Goal: Find specific page/section: Find specific page/section

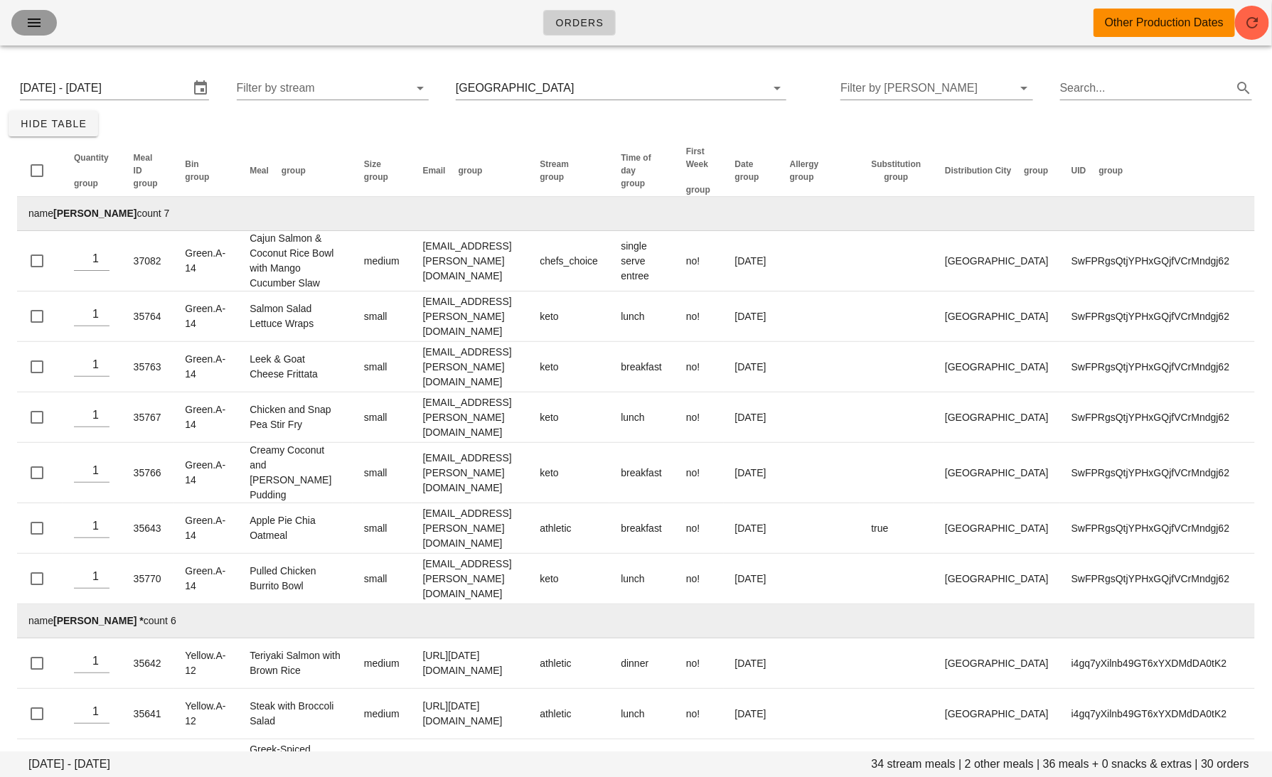
click at [39, 21] on icon "button" at bounding box center [34, 22] width 17 height 17
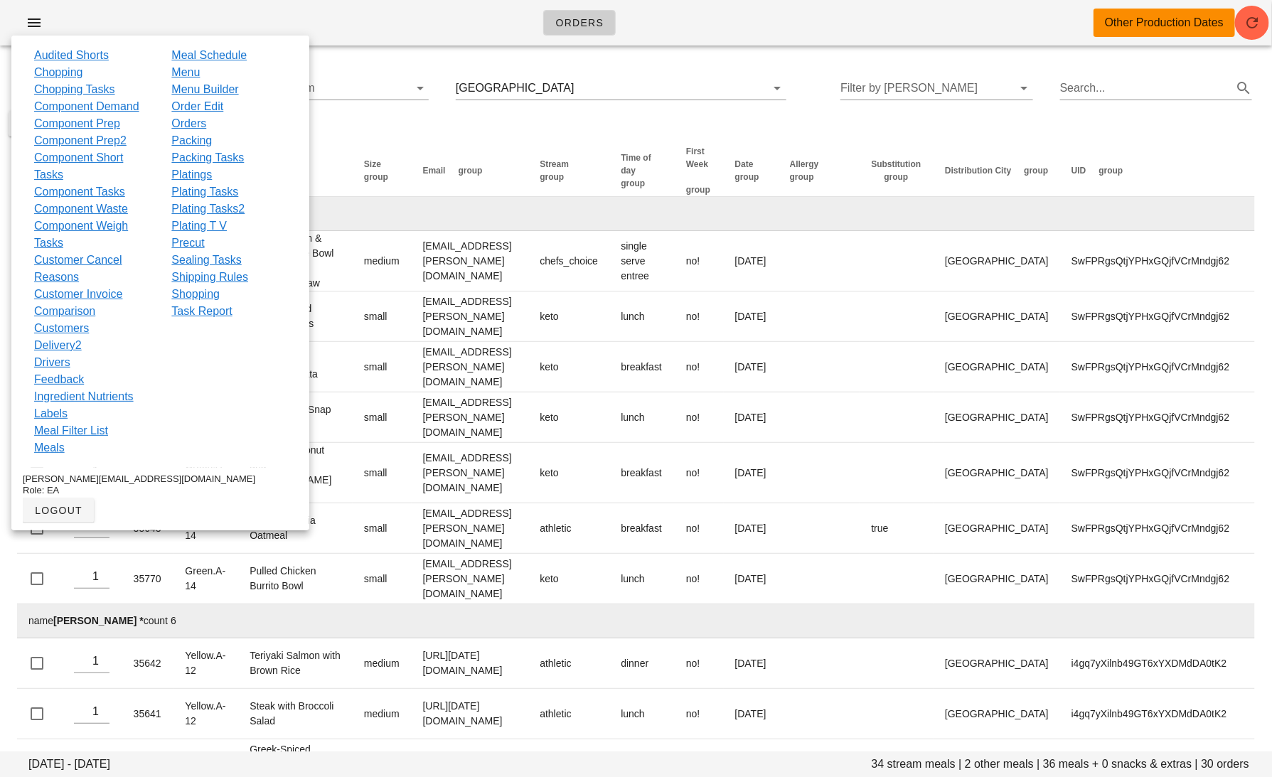
click at [728, 32] on div "Orders Other Production Dates" at bounding box center [636, 23] width 1272 height 46
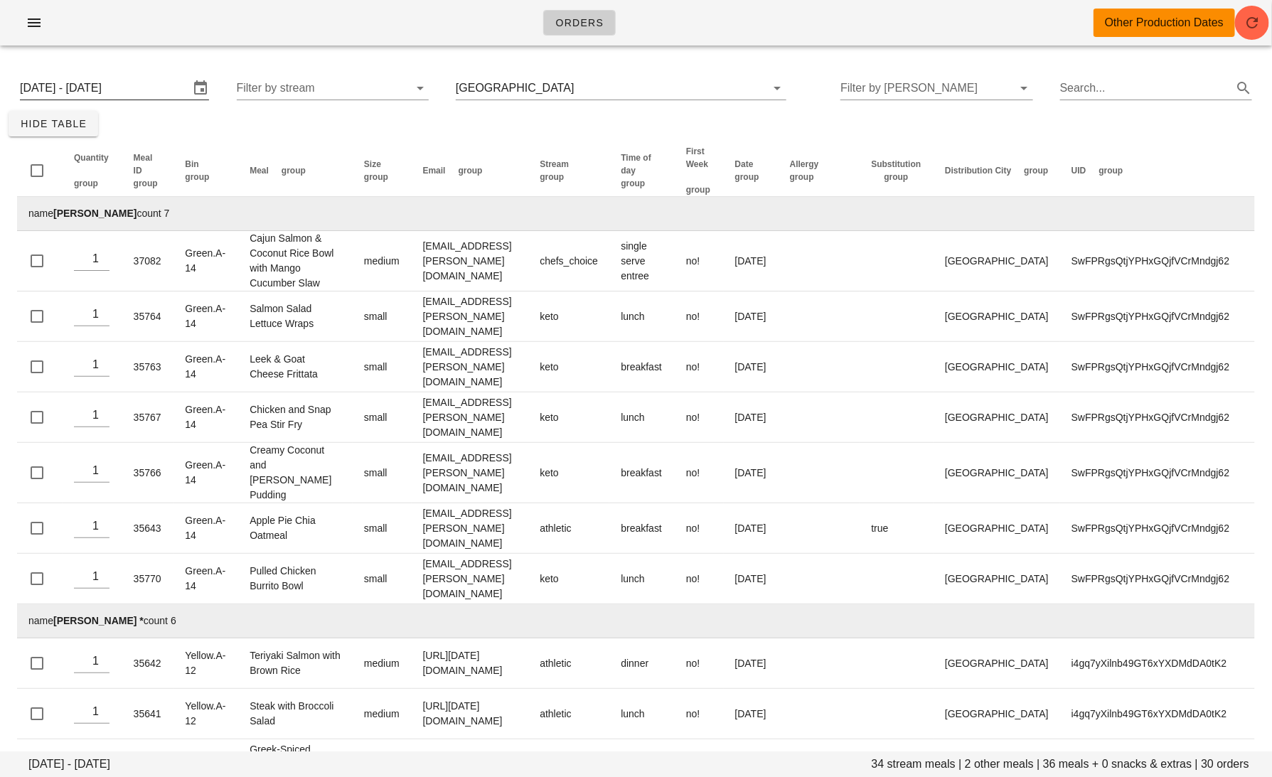
click at [139, 92] on input "[DATE] - [DATE]" at bounding box center [104, 88] width 169 height 23
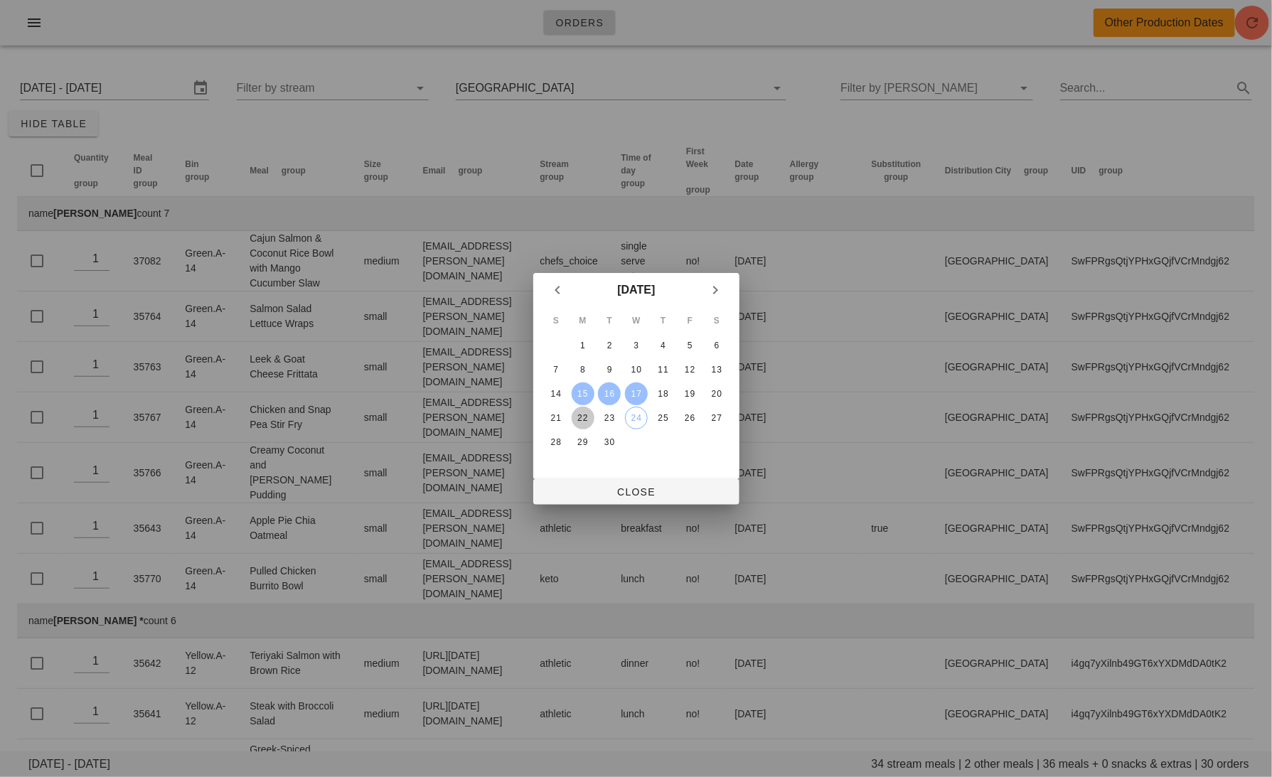
click at [579, 413] on div "22" at bounding box center [582, 418] width 23 height 10
click at [633, 415] on div "24" at bounding box center [635, 418] width 21 height 10
click at [606, 493] on span "Close" at bounding box center [636, 491] width 183 height 11
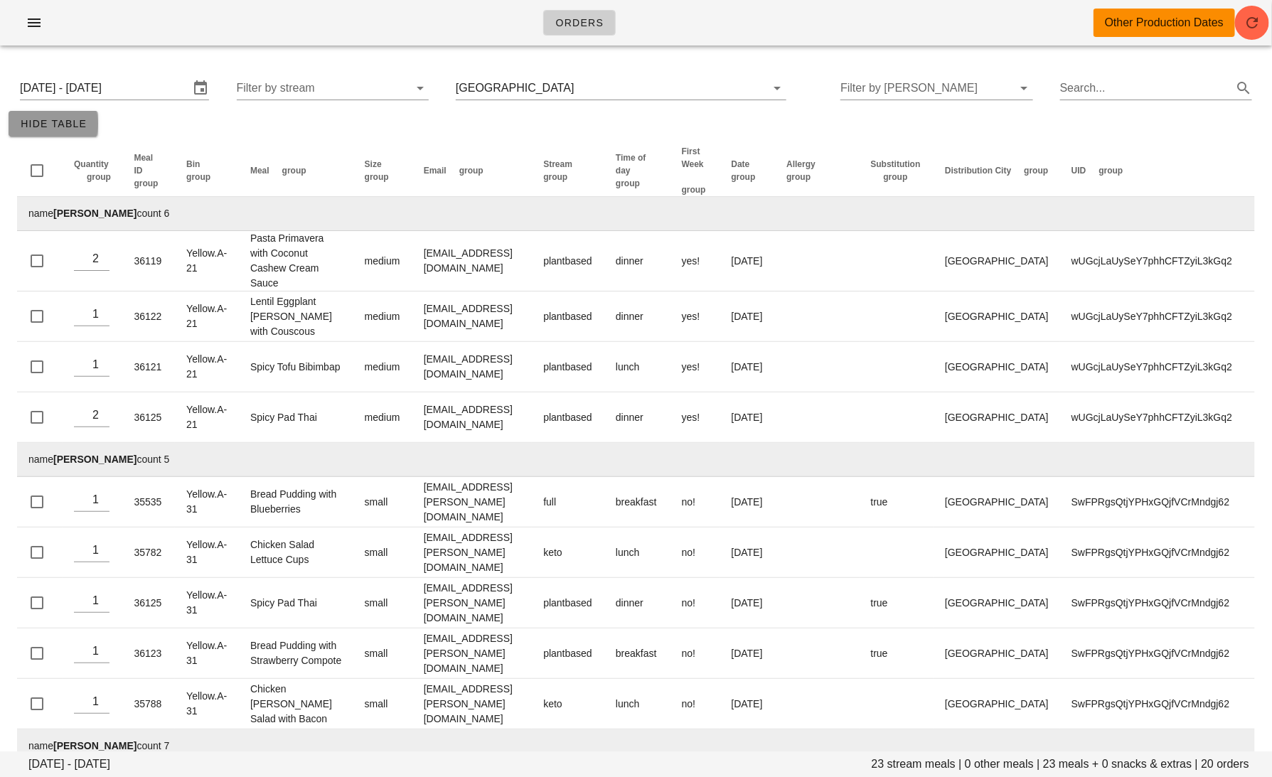
click at [42, 127] on span "Hide Table" at bounding box center [53, 123] width 67 height 11
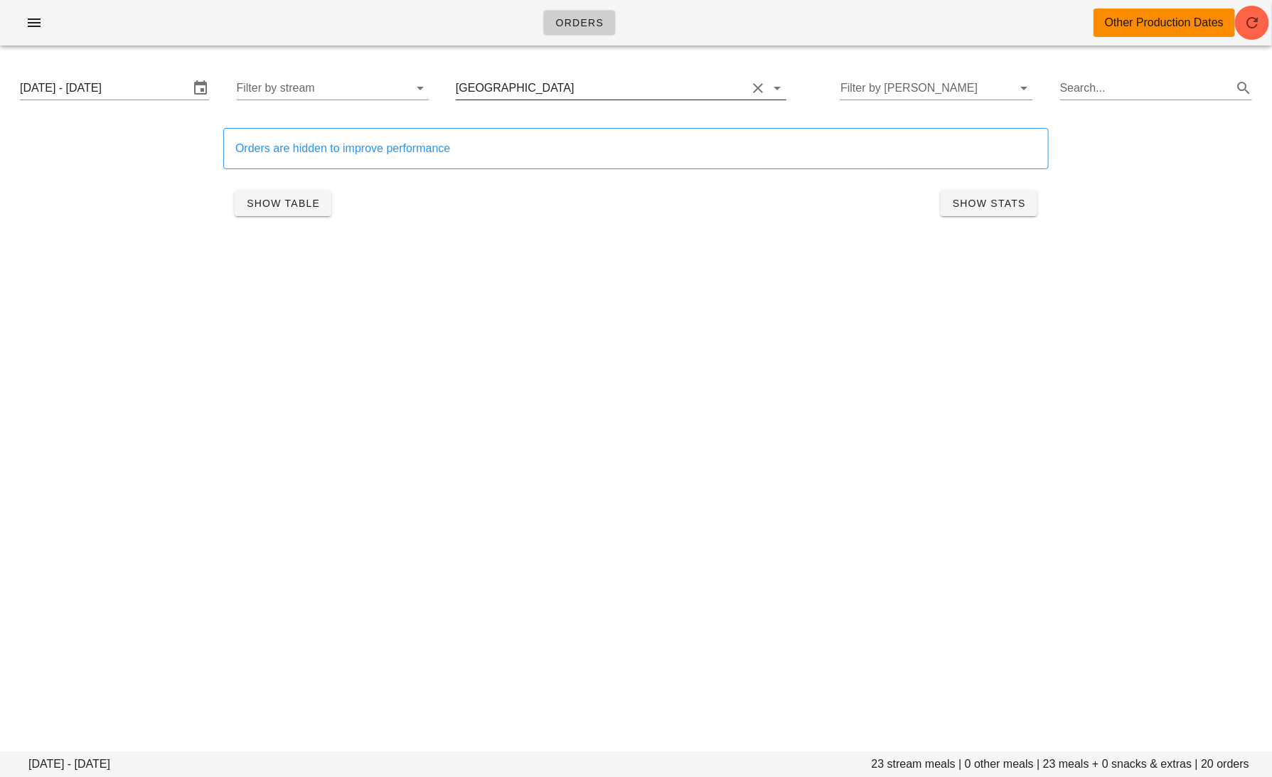
click at [749, 89] on button "Clear Filter by group" at bounding box center [757, 88] width 17 height 17
click at [917, 516] on div "Orders Other Production Dates [DATE] - [DATE] 4699 stream meals | 271 other mea…" at bounding box center [636, 388] width 1272 height 777
drag, startPoint x: 1035, startPoint y: 765, endPoint x: 1008, endPoint y: 765, distance: 27.0
click at [1008, 765] on footer "[DATE] - [DATE] 4699 stream meals | 271 other meals | 4970 meals + 655 snacks &…" at bounding box center [636, 765] width 1272 height 26
copy footer "4970"
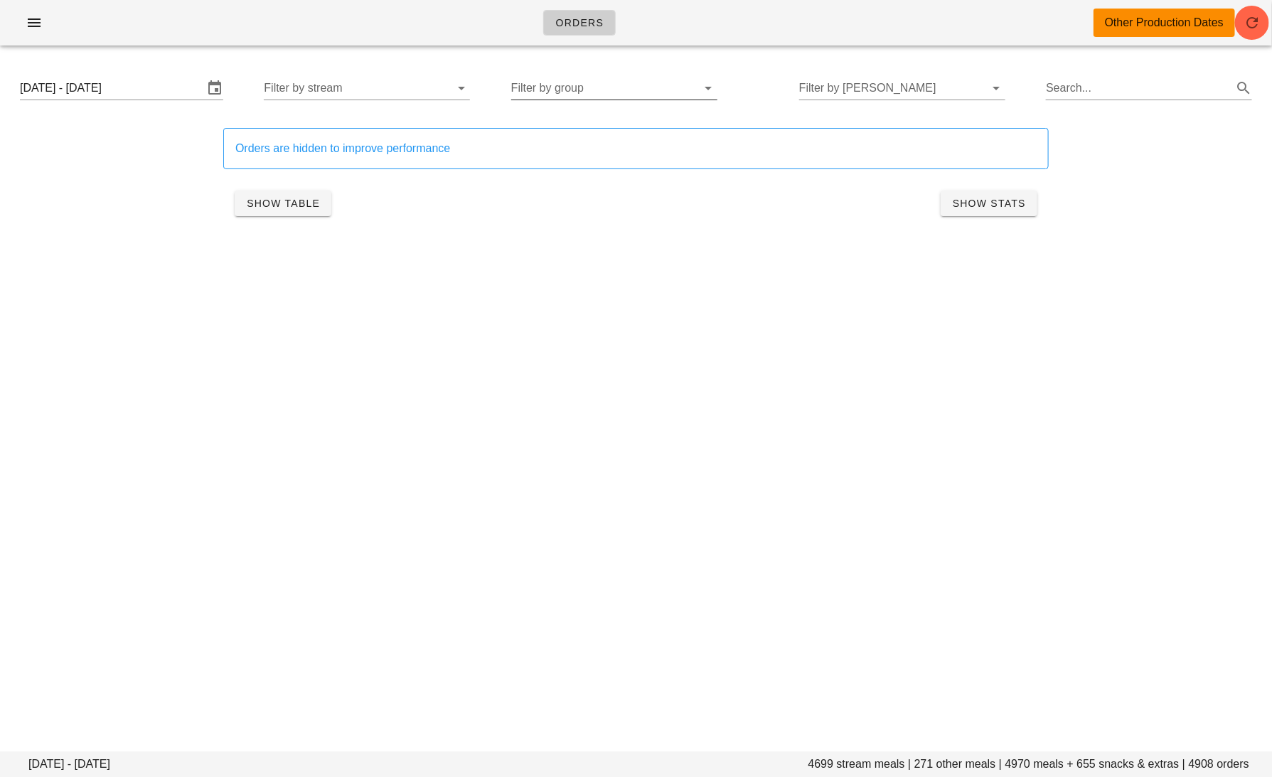
click at [163, 100] on div "[DATE] - [DATE] Filter by stream Filter by group Filter by [PERSON_NAME] Search…" at bounding box center [636, 88] width 1255 height 46
click at [150, 90] on input "[DATE] - [DATE]" at bounding box center [111, 88] width 183 height 23
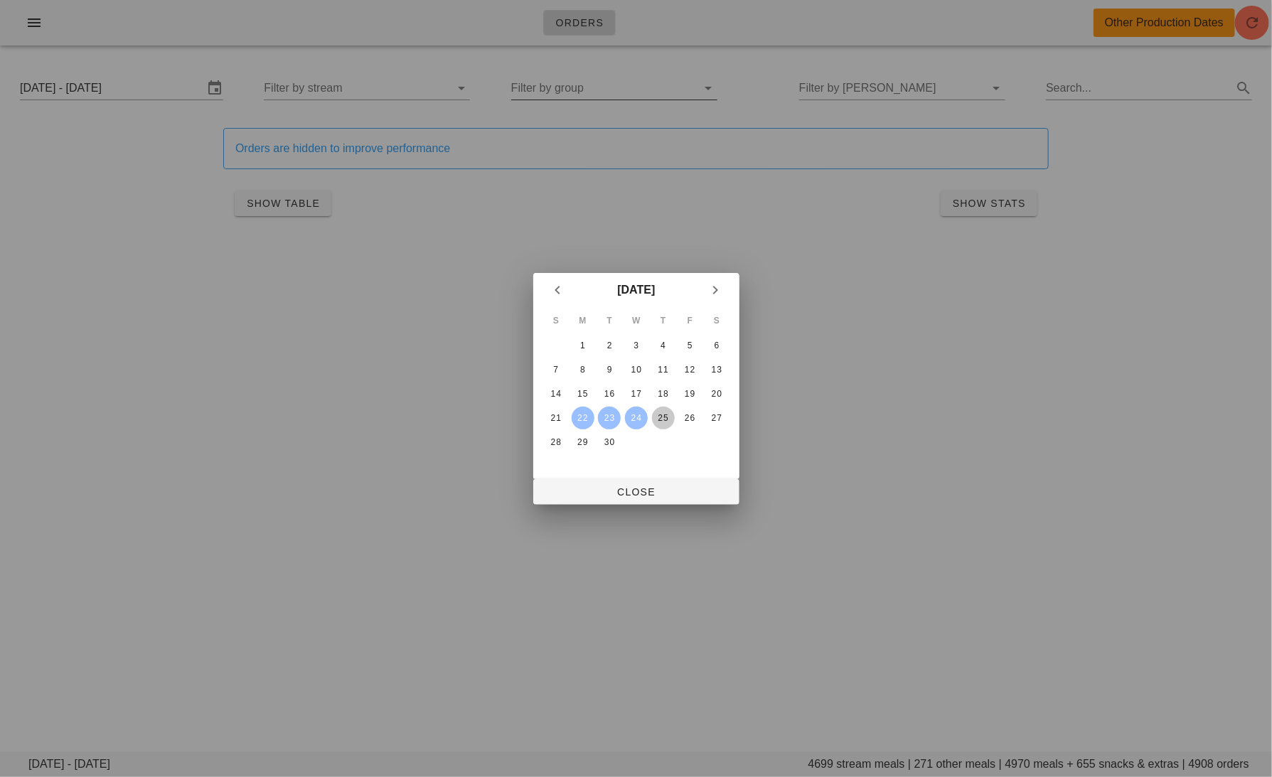
click at [663, 414] on div "25" at bounding box center [662, 418] width 23 height 10
click at [713, 415] on div "27" at bounding box center [716, 418] width 23 height 10
click at [674, 496] on span "Close" at bounding box center [636, 491] width 183 height 11
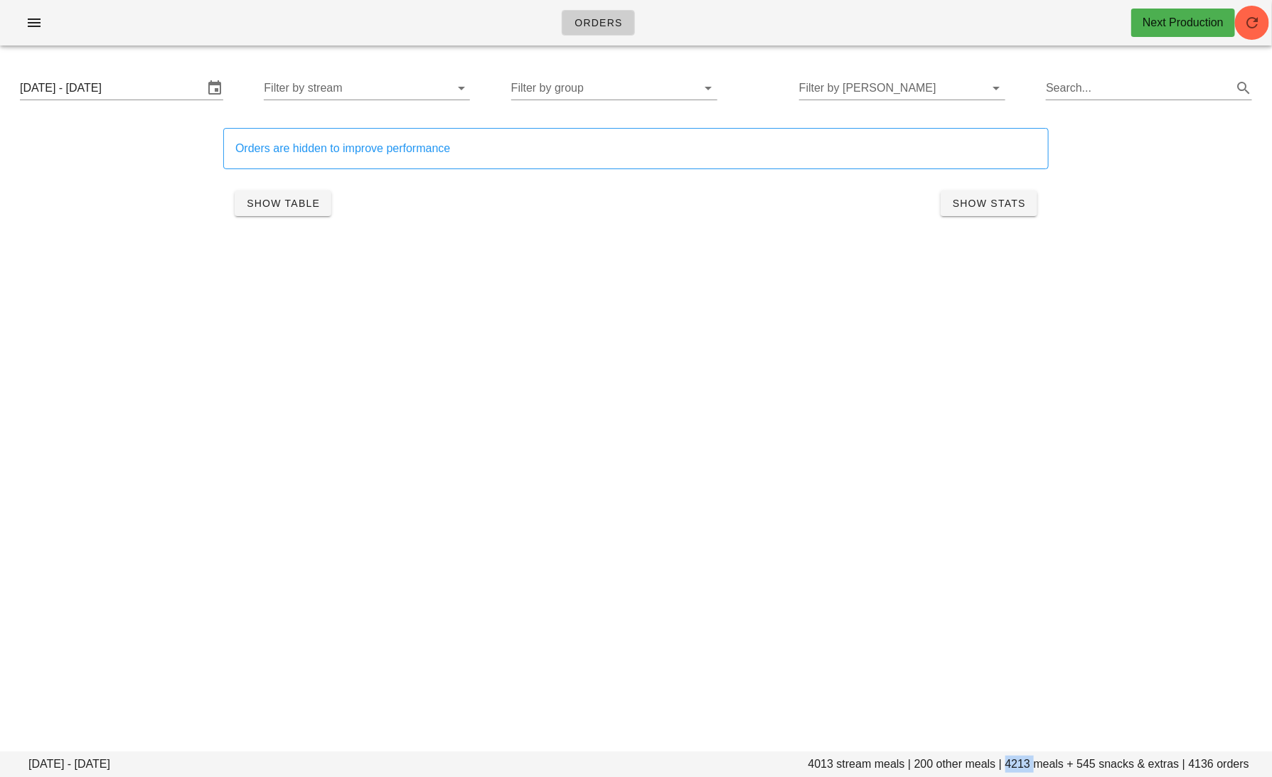
drag, startPoint x: 1035, startPoint y: 767, endPoint x: 1005, endPoint y: 767, distance: 30.6
click at [1005, 767] on footer "[DATE] - [DATE] 4013 stream meals | 200 other meals | 4213 meals + 545 snacks &…" at bounding box center [636, 765] width 1272 height 26
copy footer "4213"
click at [10, 32] on div "Orders Next Production" at bounding box center [636, 23] width 1272 height 46
click at [29, 30] on icon "button" at bounding box center [34, 22] width 17 height 17
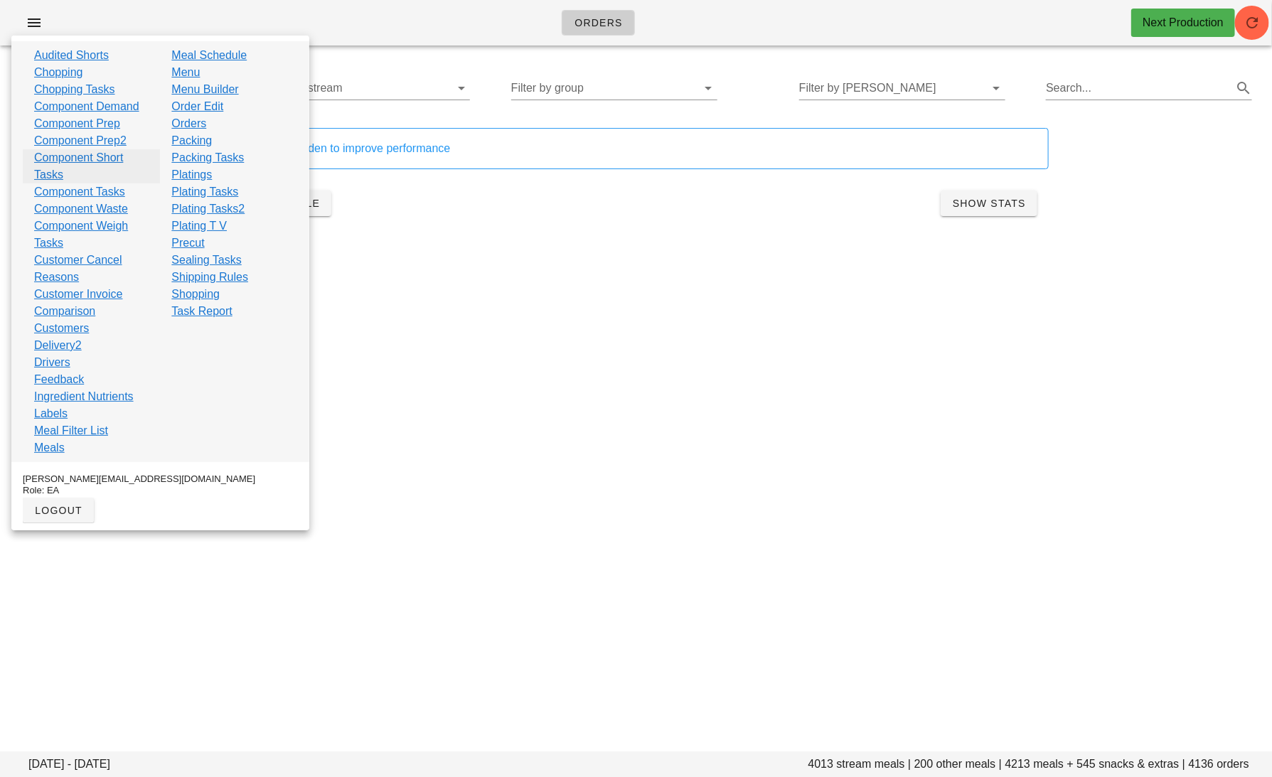
click at [63, 161] on link "Component Short Tasks" at bounding box center [91, 166] width 114 height 34
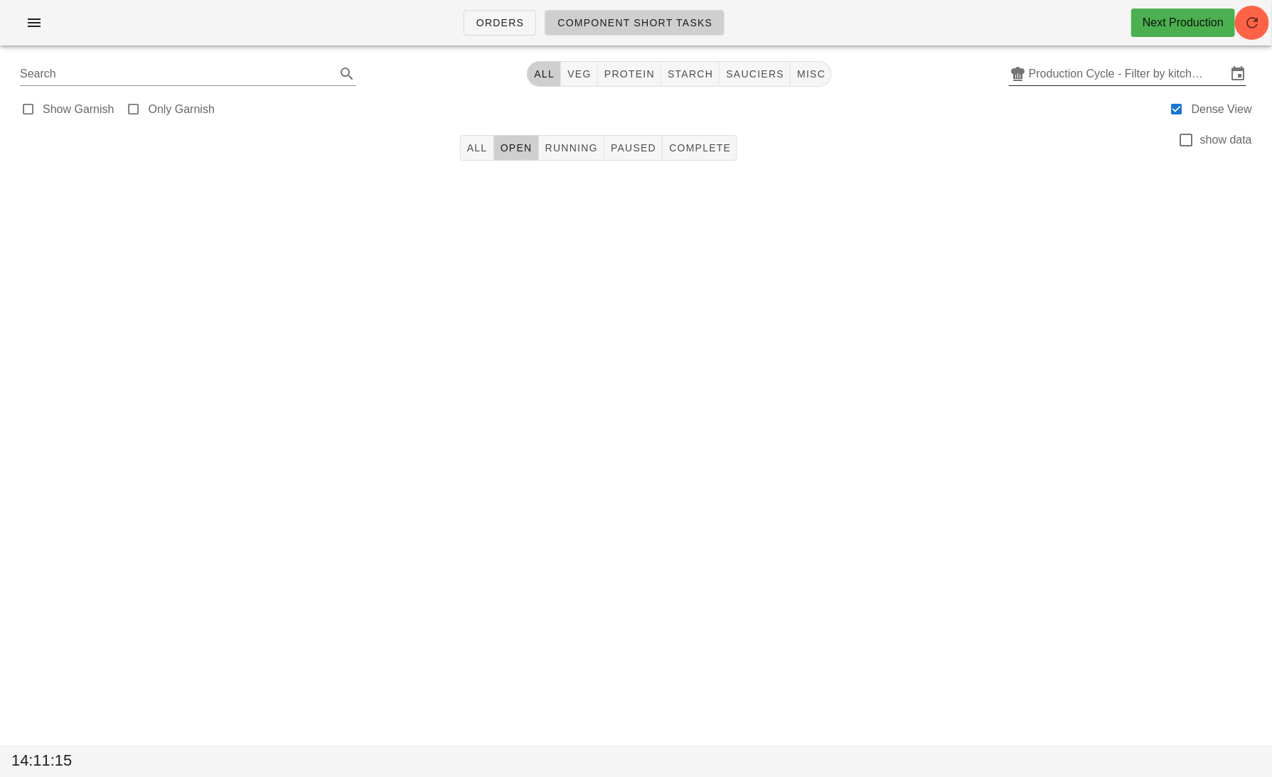
click at [1027, 81] on div at bounding box center [1019, 73] width 20 height 17
click at [1079, 69] on input "text" at bounding box center [1128, 74] width 198 height 23
click at [1079, 80] on input "Production Cycle - Filter by kitchen production schedules" at bounding box center [1128, 74] width 198 height 23
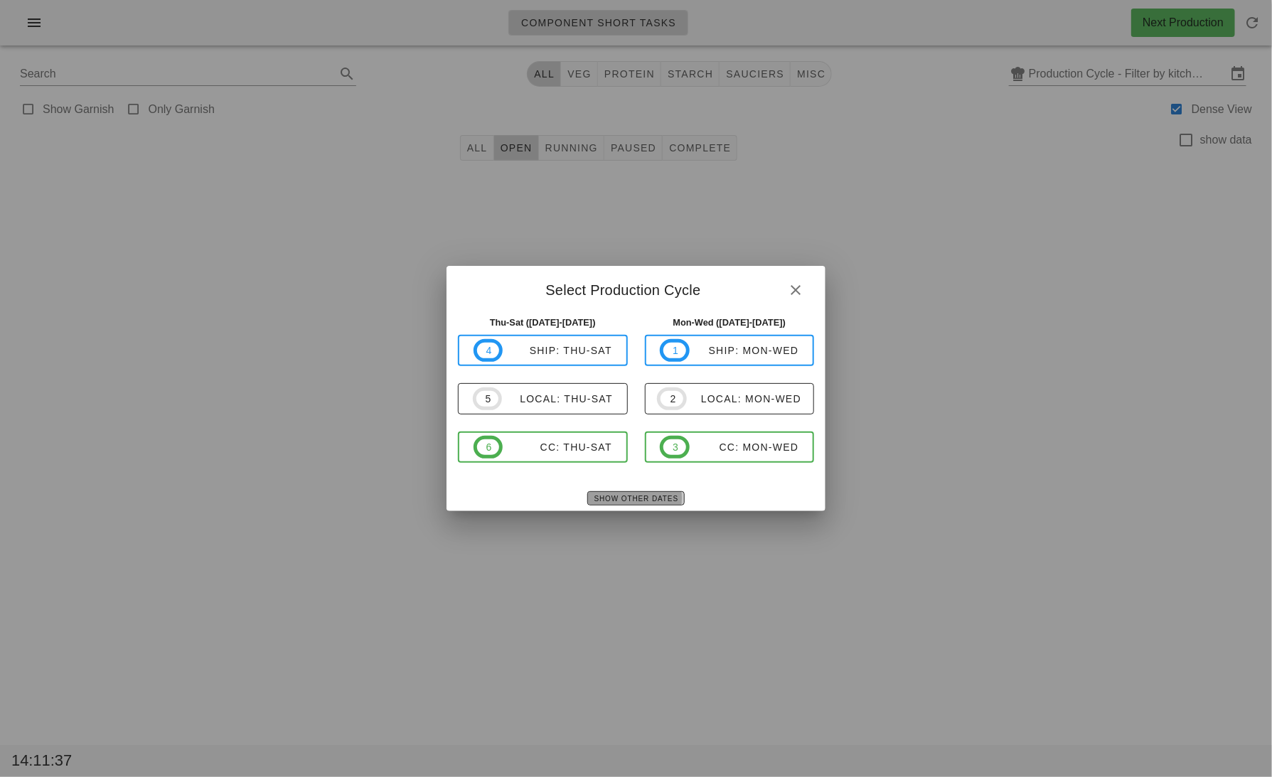
click at [658, 502] on span "Show Other Dates" at bounding box center [636, 499] width 85 height 8
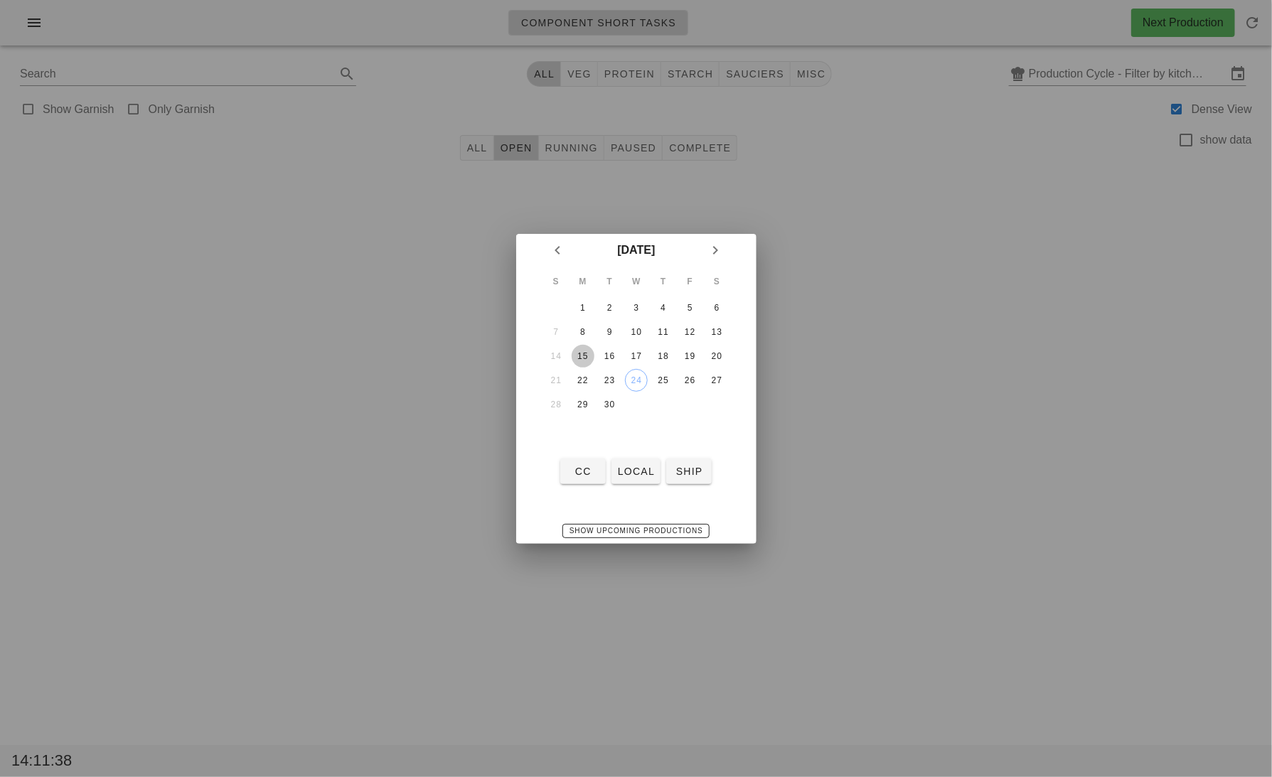
click at [580, 353] on div "15" at bounding box center [582, 356] width 23 height 10
click at [643, 354] on div "17" at bounding box center [635, 356] width 23 height 10
click at [580, 345] on button "15" at bounding box center [582, 356] width 23 height 23
click at [637, 489] on div "CC local ship" at bounding box center [636, 471] width 240 height 37
click at [636, 472] on span "local" at bounding box center [636, 471] width 38 height 11
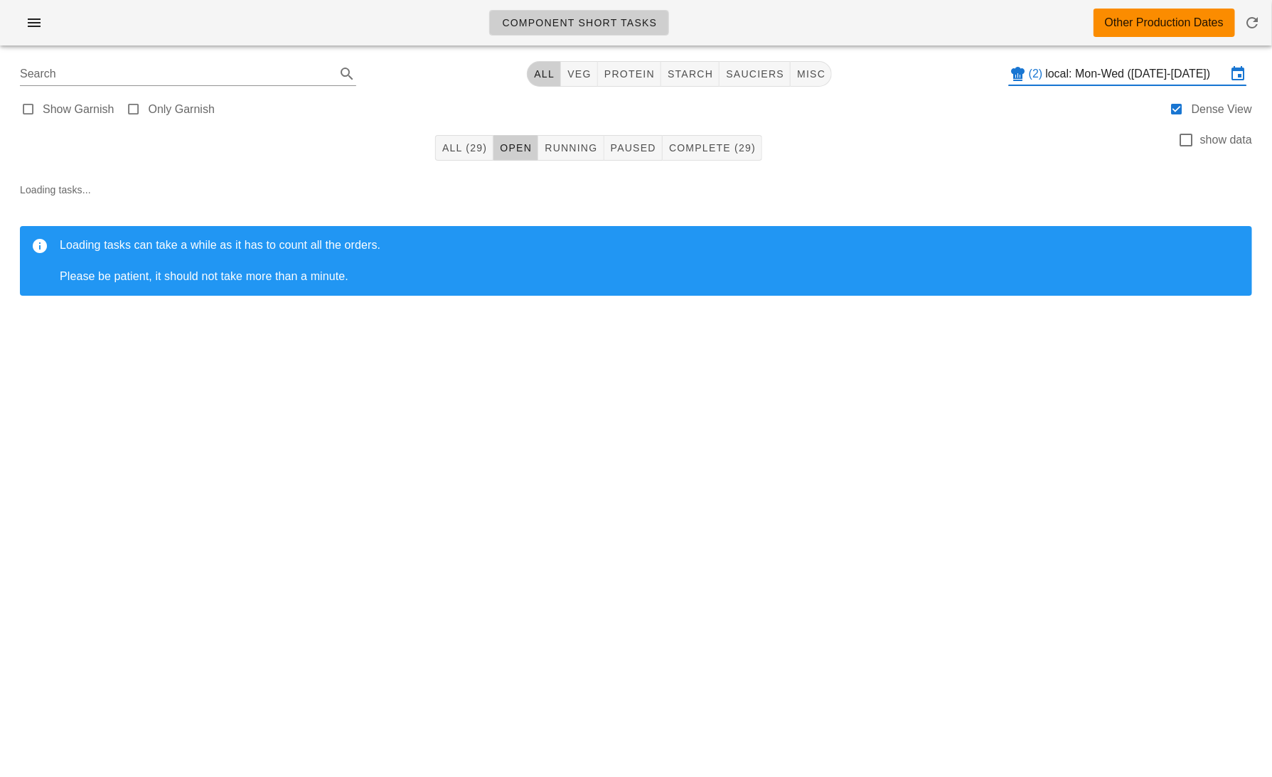
click at [1106, 84] on div "(2) local: Mon-Wed (Sep 15-Sep 17)" at bounding box center [1127, 74] width 237 height 23
click at [1093, 66] on input "local: Mon-Wed (Sep 15-Sep 17)" at bounding box center [1136, 74] width 181 height 23
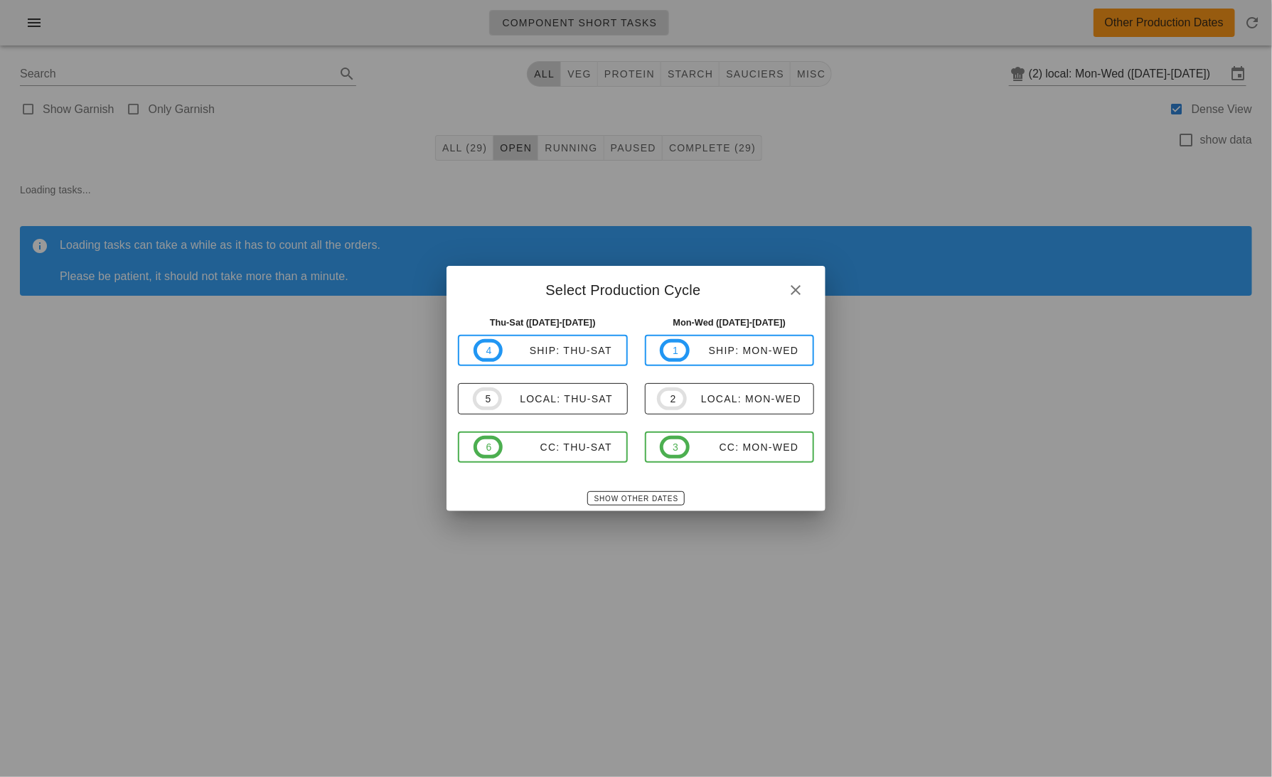
click at [646, 508] on div "Show Other Dates" at bounding box center [636, 499] width 379 height 26
click at [641, 496] on span "Show Other Dates" at bounding box center [636, 499] width 85 height 8
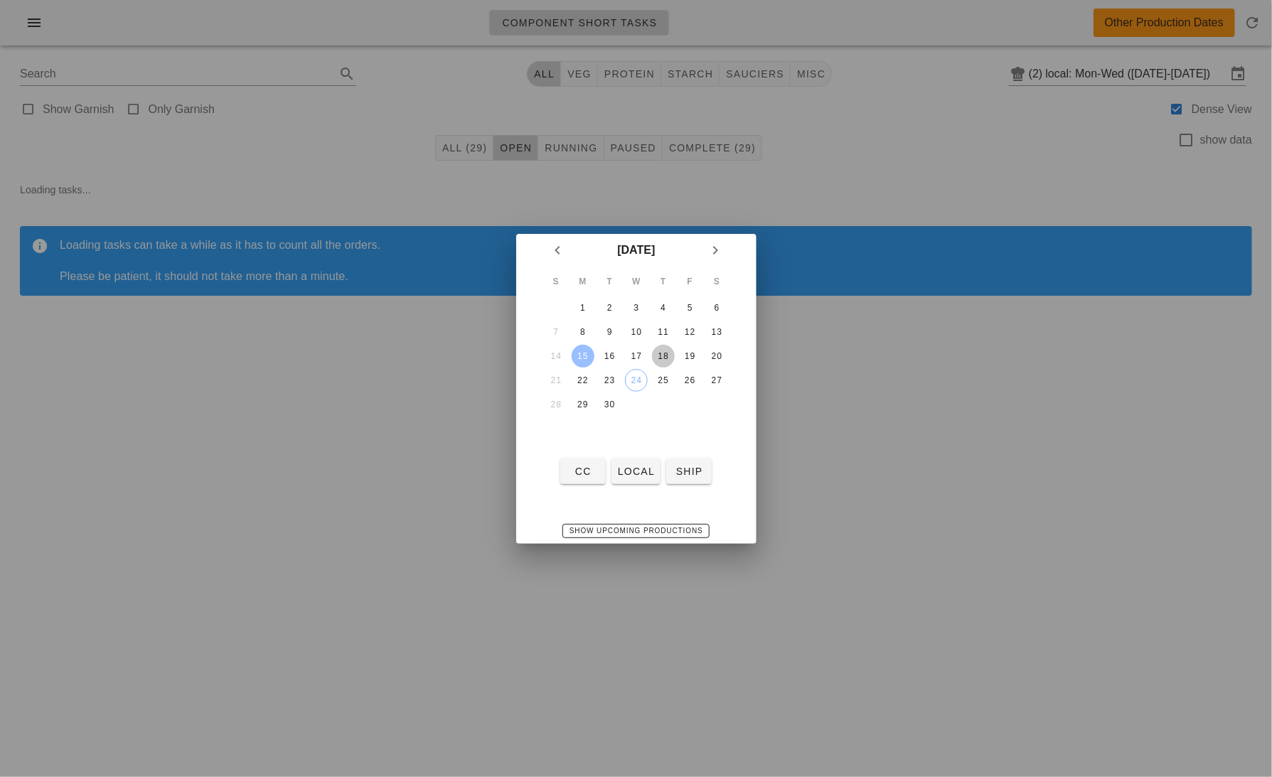
click at [657, 351] on div "18" at bounding box center [662, 356] width 23 height 10
click at [635, 474] on span "local" at bounding box center [636, 471] width 38 height 11
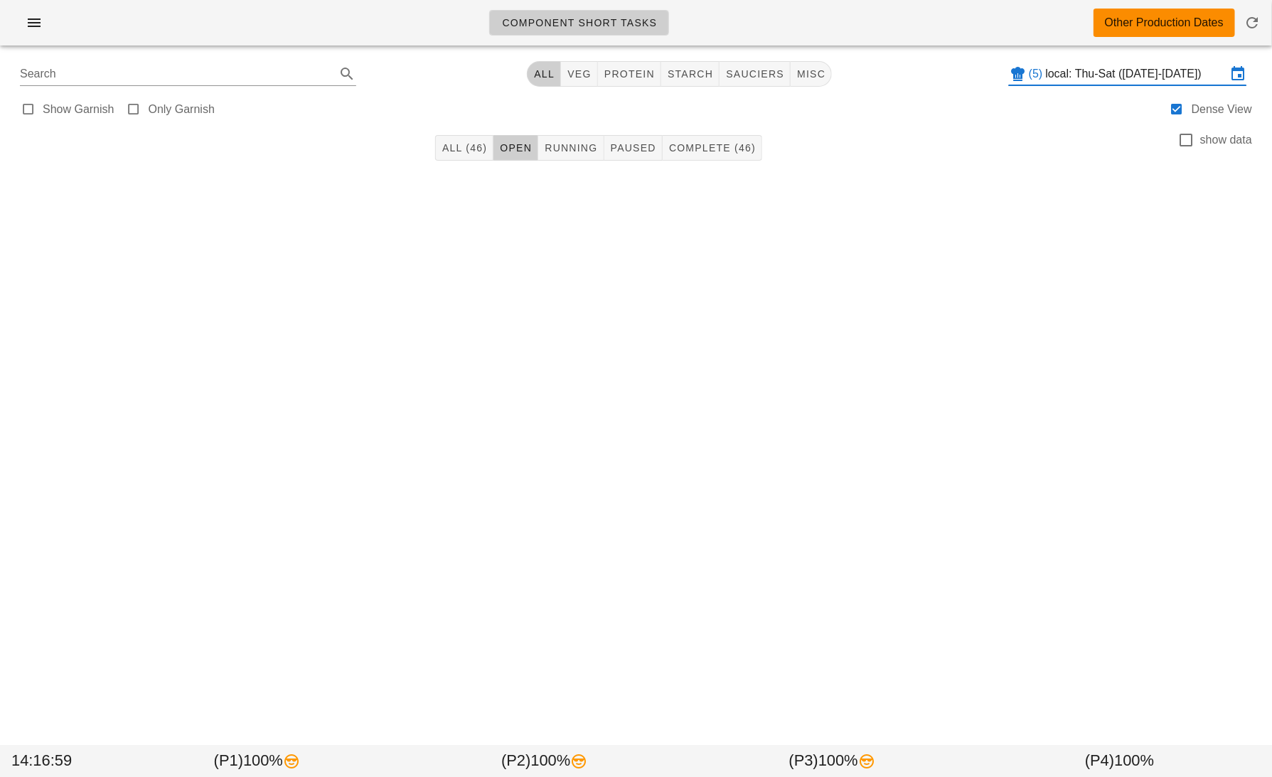
click at [1087, 65] on input "local: Thu-Sat (Sep 18-Sep 20)" at bounding box center [1136, 74] width 181 height 23
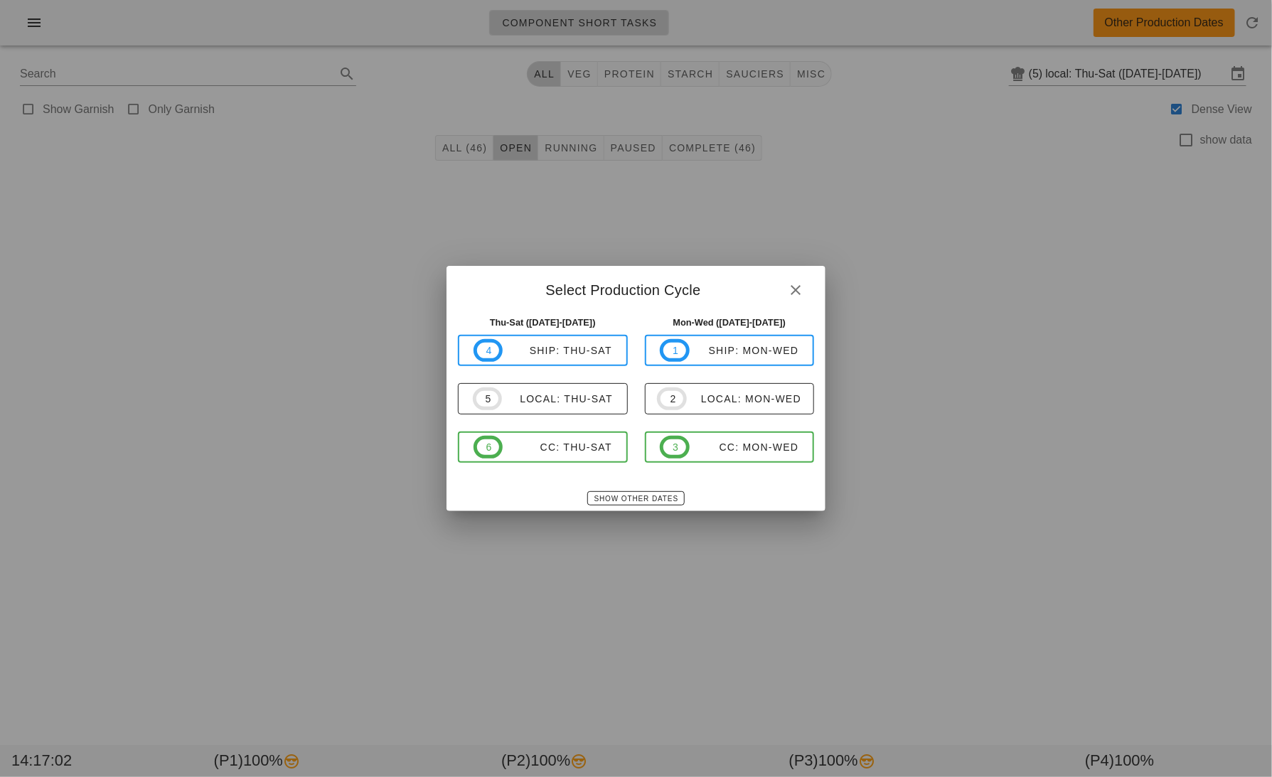
click at [634, 483] on div "Thu-Sat (Sep 25-Sep 27) 4 ship: Thu-Sat 5 local: Thu-Sat 6 CC: Thu-Sat" at bounding box center [542, 397] width 187 height 181
click at [634, 497] on span "Show Other Dates" at bounding box center [636, 499] width 85 height 8
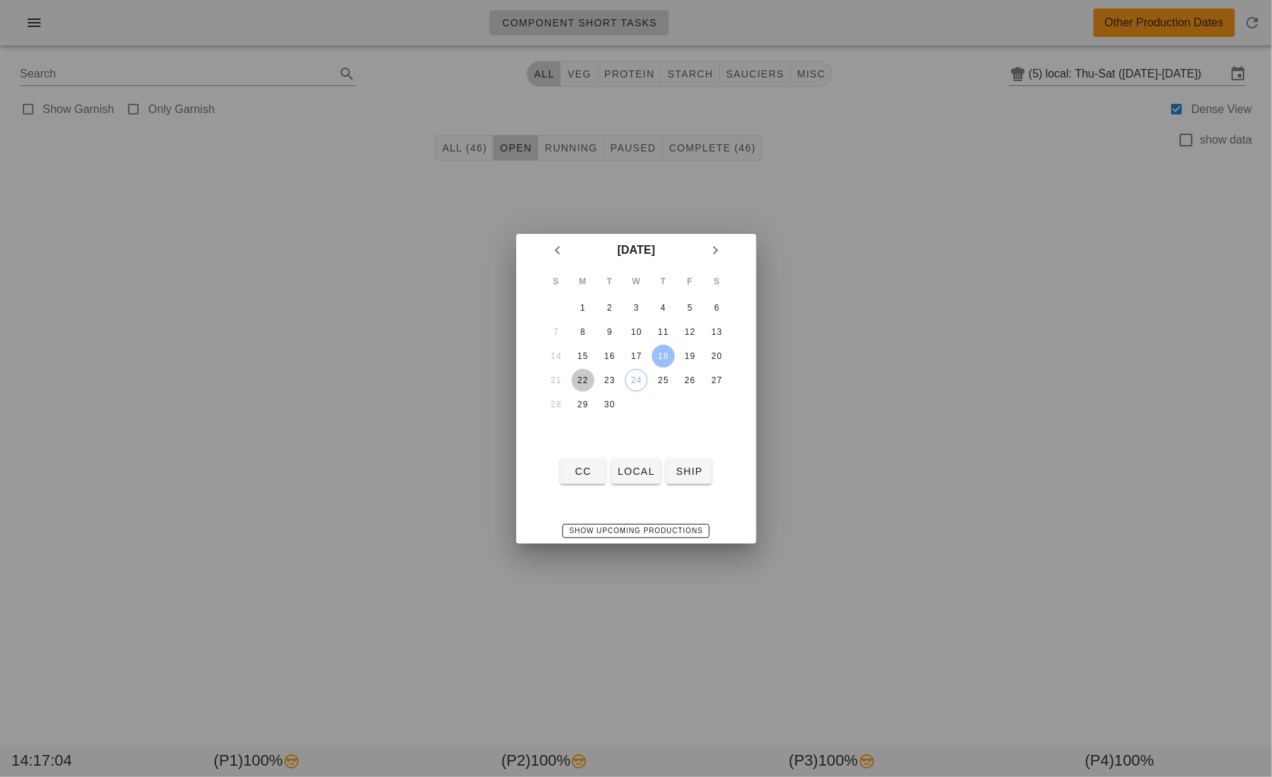
click at [581, 378] on div "22" at bounding box center [582, 380] width 23 height 10
click at [641, 468] on span "local" at bounding box center [636, 471] width 38 height 11
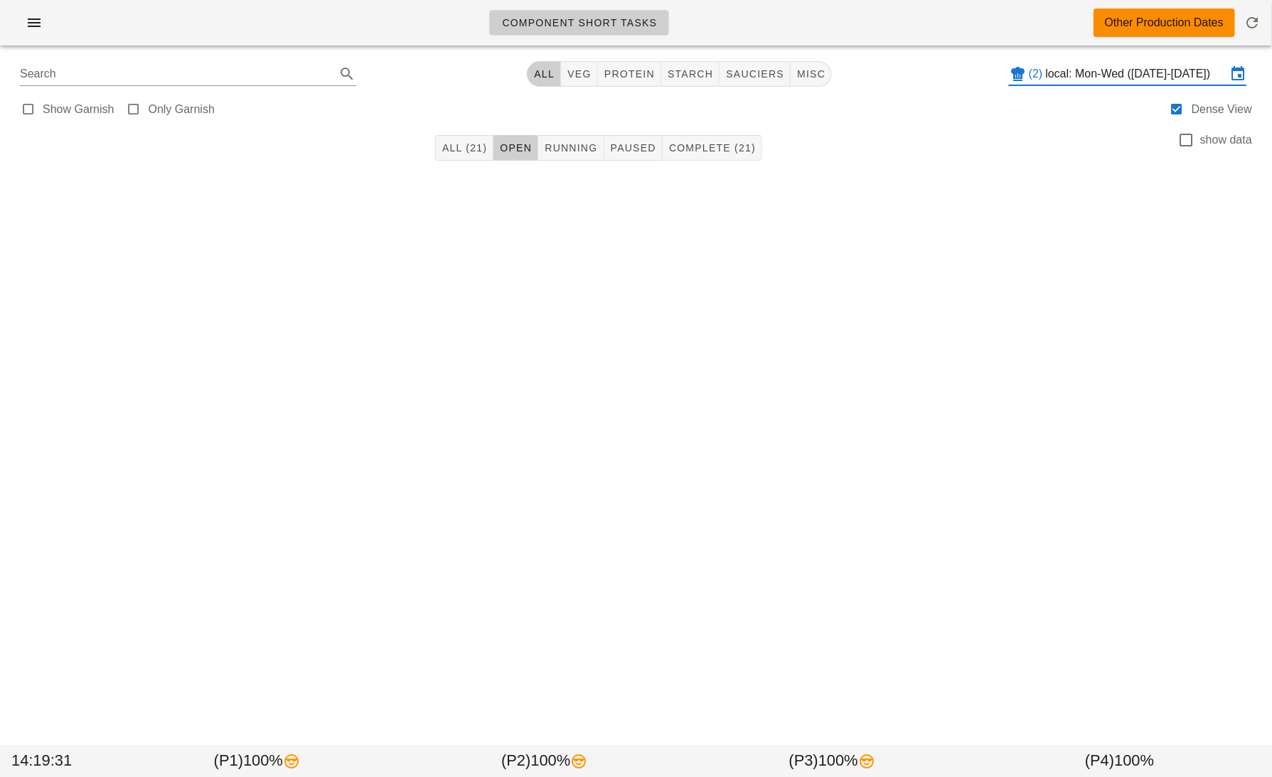
click at [1067, 75] on input "local: Mon-Wed (Sep 22-Sep 24)" at bounding box center [1136, 74] width 181 height 23
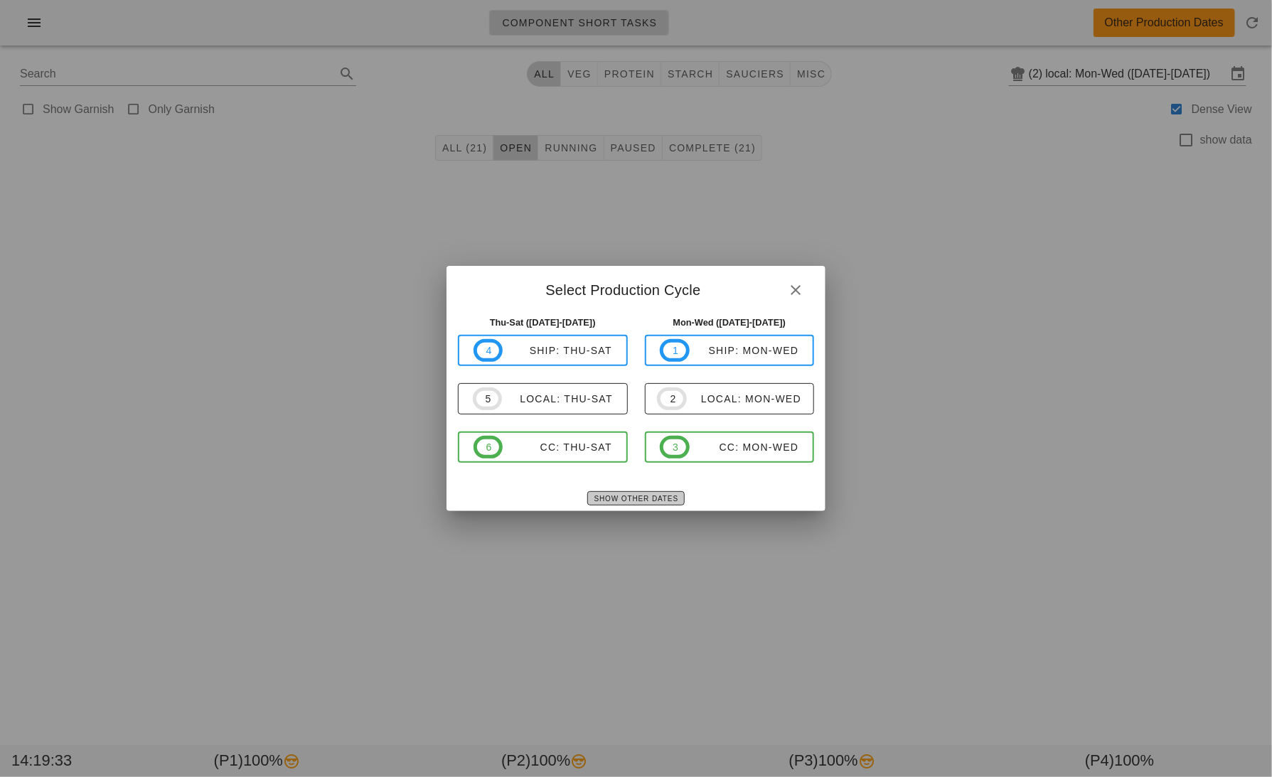
click at [648, 502] on span "Show Other Dates" at bounding box center [636, 499] width 85 height 8
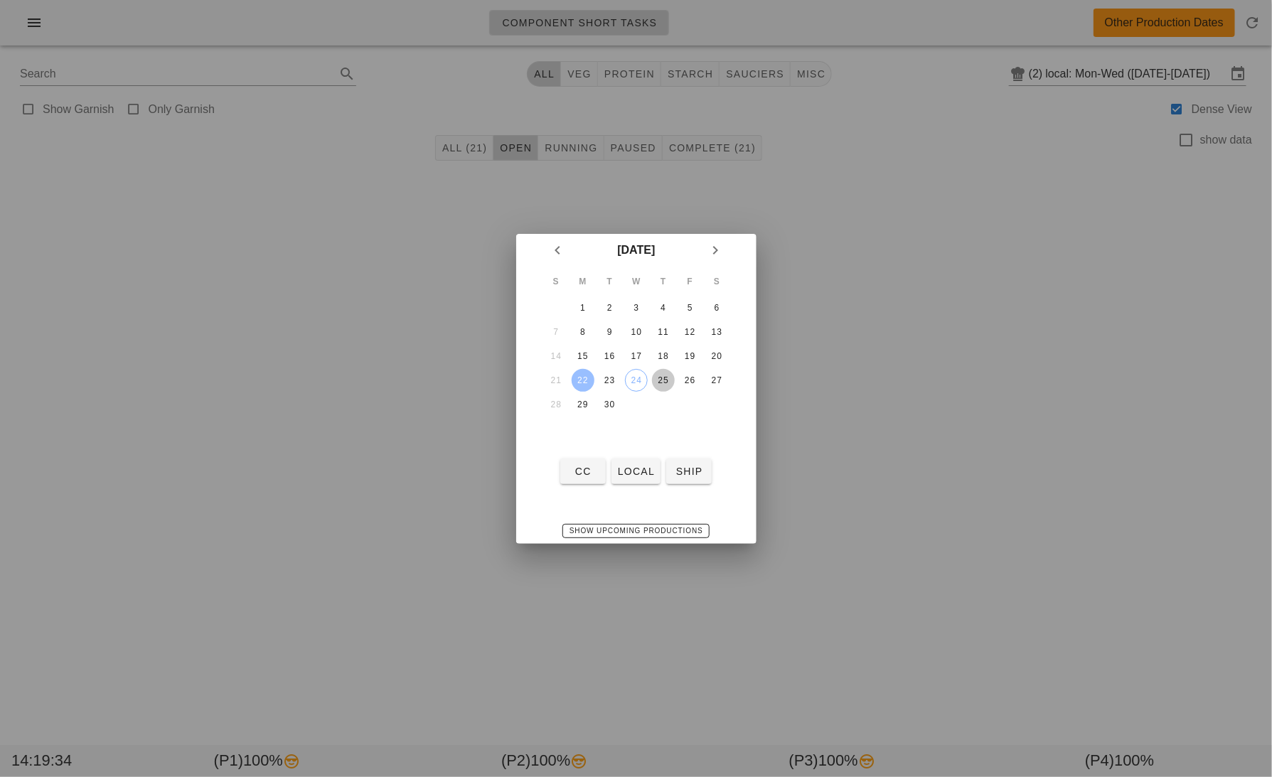
click at [663, 377] on div "25" at bounding box center [662, 380] width 23 height 10
click at [634, 468] on span "local" at bounding box center [636, 471] width 38 height 11
type input "local: Thu-Sat (Sep 25-Sep 27)"
